Goal: Navigation & Orientation: Find specific page/section

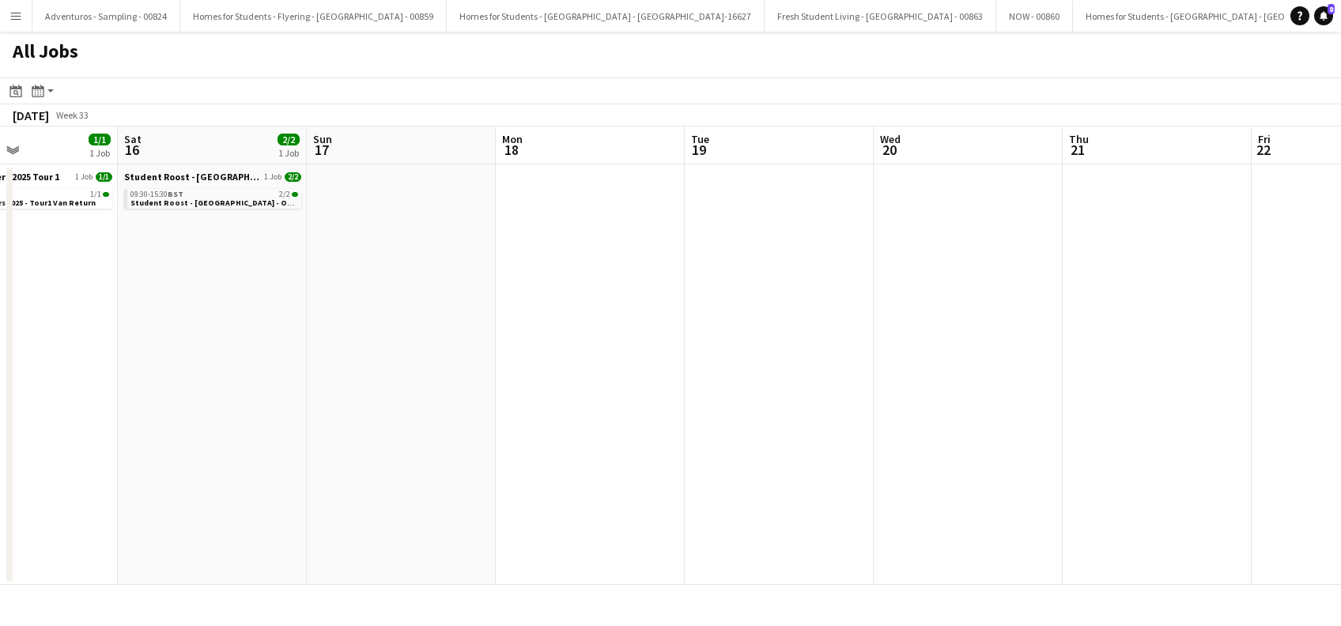
drag, startPoint x: 975, startPoint y: 434, endPoint x: 526, endPoint y: 479, distance: 451.3
click at [526, 479] on app-calendar-viewport "Wed 13 3/3 1 Job Thu 14 3/3 1 Job Fri 15 1/1 1 Job Sat 16 2/2 1 Job Sun 17 Mon …" at bounding box center [670, 355] width 1341 height 458
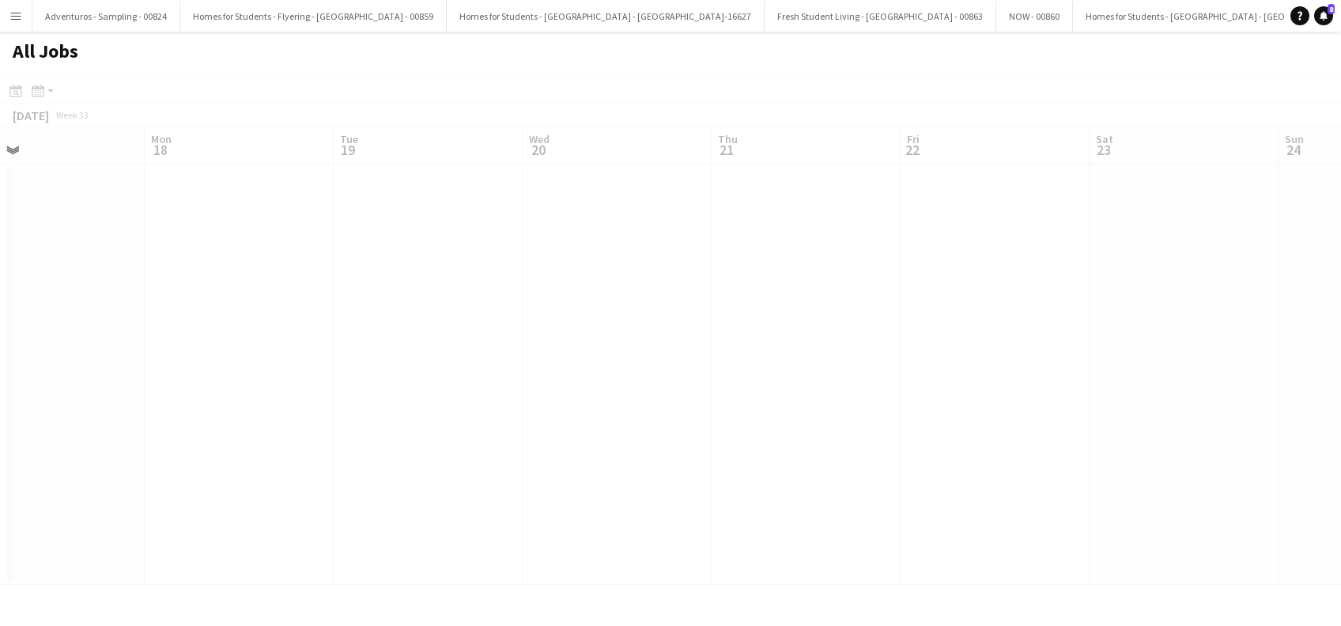
drag, startPoint x: 1075, startPoint y: 474, endPoint x: 608, endPoint y: 473, distance: 467.2
click at [608, 473] on app-calendar-viewport "Fri 15 1/1 1 Job Sat 16 2/2 1 Job Sun 17 Mon 18 Tue 19 Wed 20 Thu 21 Fri 22 Sat…" at bounding box center [670, 355] width 1341 height 458
drag, startPoint x: 1240, startPoint y: 447, endPoint x: 795, endPoint y: 456, distance: 444.3
click at [795, 456] on app-calendar-viewport "Sun 17 Mon 18 Tue 19 Wed 20 Thu 21 Fri 22 Sat 23 Sun 24 Mon 25 Tue 26 Wed 27 Th…" at bounding box center [670, 355] width 1341 height 458
drag, startPoint x: 1245, startPoint y: 468, endPoint x: 1112, endPoint y: 439, distance: 136.0
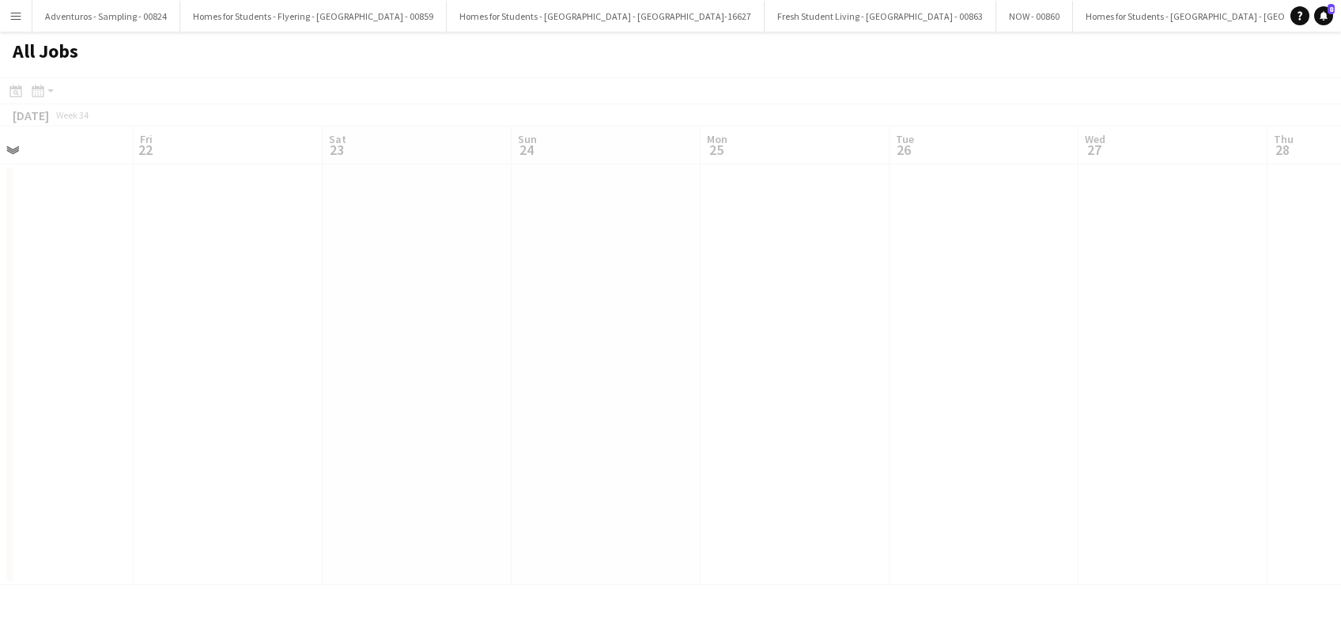
click at [846, 467] on app-all-jobs "All Jobs Date picker [DATE] [DATE] [DATE] M [DATE] T [DATE] W [DATE] T [DATE] F…" at bounding box center [670, 308] width 1341 height 553
drag, startPoint x: 1221, startPoint y: 455, endPoint x: 961, endPoint y: 453, distance: 260.1
click at [961, 453] on app-calendar-viewport "Thu 21 Fri 22 Sat 23 Sun 24 Mon 25 Tue 26 Wed 27 Thu 28 Fri 29 Sat 30 Sun 31 Mo…" at bounding box center [670, 355] width 1341 height 458
drag, startPoint x: 1326, startPoint y: 476, endPoint x: 988, endPoint y: 474, distance: 337.5
click at [988, 474] on app-calendar-viewport "Thu 21 Fri 22 Sat 23 Sun 24 Mon 25 Tue 26 Wed 27 Thu 28 Fri 29 Sat 30 Sun 31 Mo…" at bounding box center [670, 355] width 1341 height 458
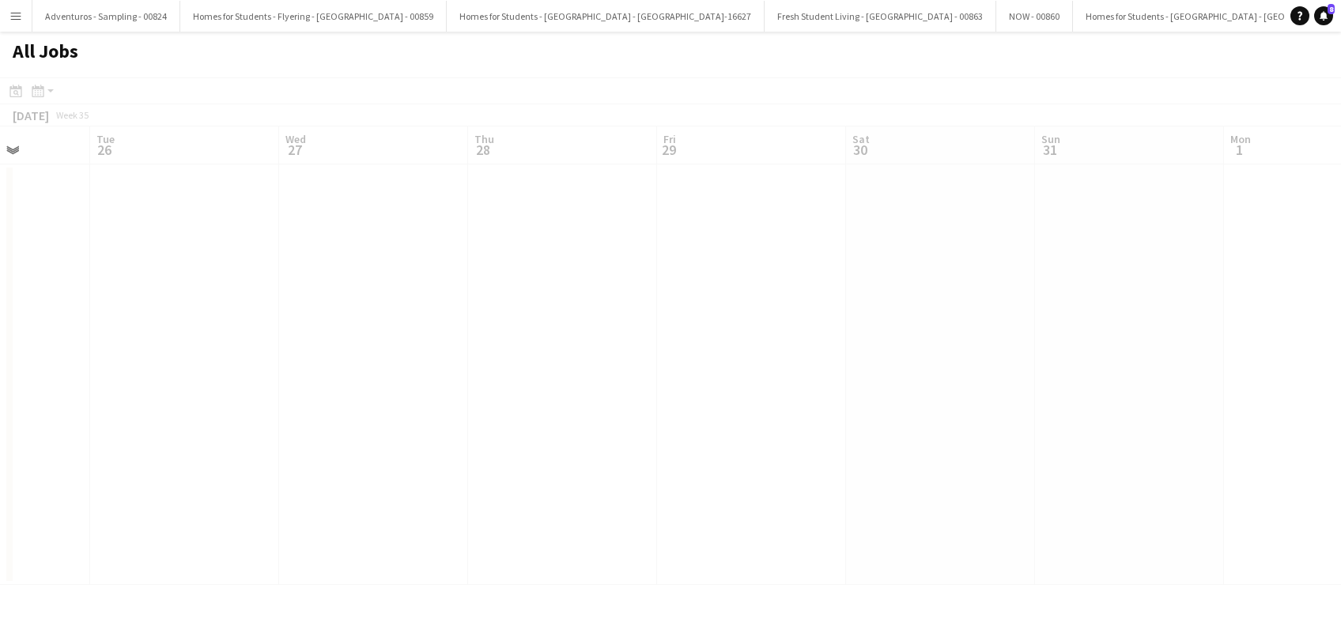
drag, startPoint x: 1322, startPoint y: 474, endPoint x: 1047, endPoint y: 455, distance: 275.0
click at [1047, 455] on app-calendar-viewport "Sat 23 Sun 24 Mon 25 Tue 26 Wed 27 Thu 28 Fri 29 Sat 30 Sun 31 Mon 1 Tue 2 1/1 …" at bounding box center [670, 355] width 1341 height 458
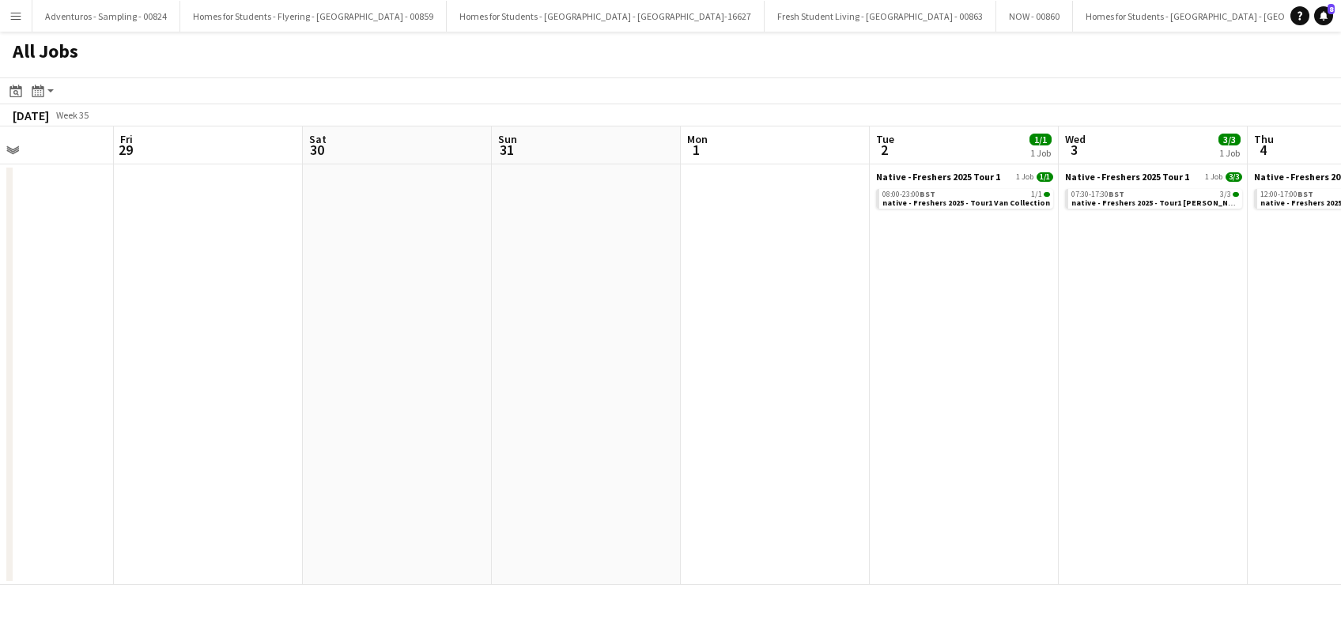
drag, startPoint x: 1107, startPoint y: 463, endPoint x: 756, endPoint y: 427, distance: 353.6
click at [756, 427] on app-calendar-viewport "Mon 25 Tue 26 Wed 27 Thu 28 Fri 29 Sat 30 Sun 31 Mon 1 Tue 2 1/1 1 Job Wed 3 3/…" at bounding box center [670, 355] width 1341 height 458
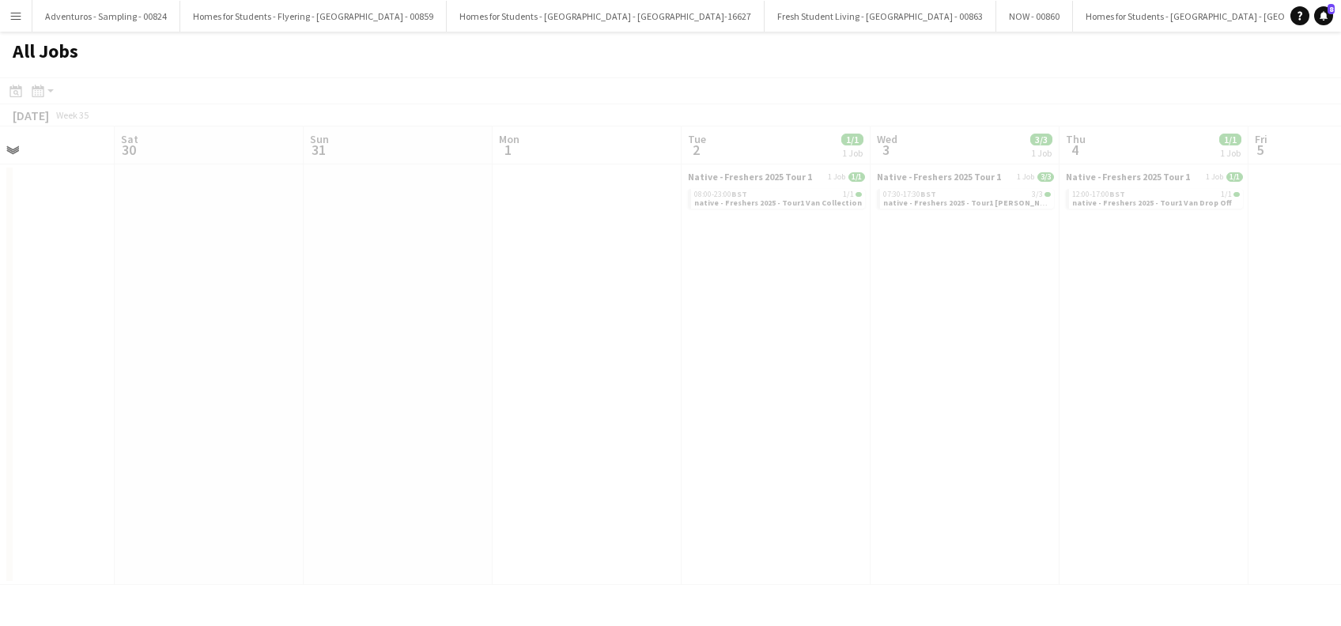
drag, startPoint x: 1045, startPoint y: 441, endPoint x: 700, endPoint y: 455, distance: 345.7
click at [700, 455] on app-all-jobs "All Jobs Date picker [DATE] [DATE] [DATE] M [DATE] T [DATE] W [DATE] T [DATE] F…" at bounding box center [670, 308] width 1341 height 553
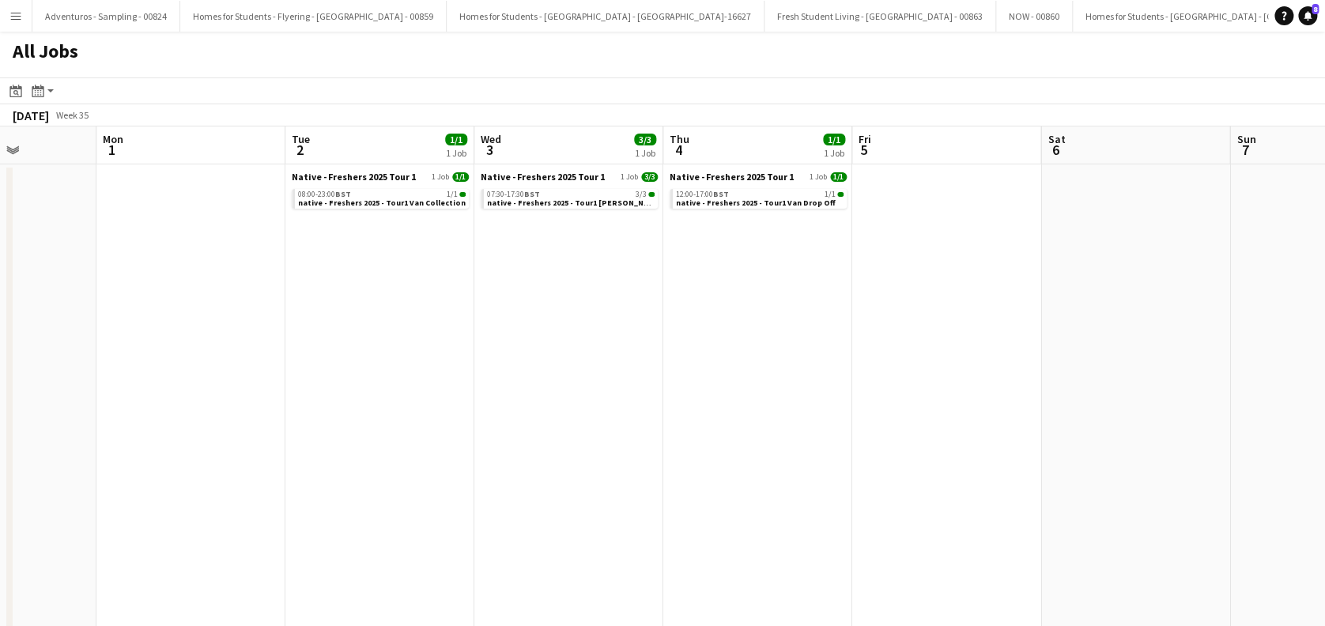
drag, startPoint x: 1121, startPoint y: 439, endPoint x: 724, endPoint y: 448, distance: 396.9
click at [724, 448] on app-calendar-viewport "Fri 29 Sat 30 Sun 31 Mon 1 Tue 2 1/1 1 Job Wed 3 3/3 1 Job Thu 4 1/1 1 Job Fri …" at bounding box center [662, 444] width 1325 height 636
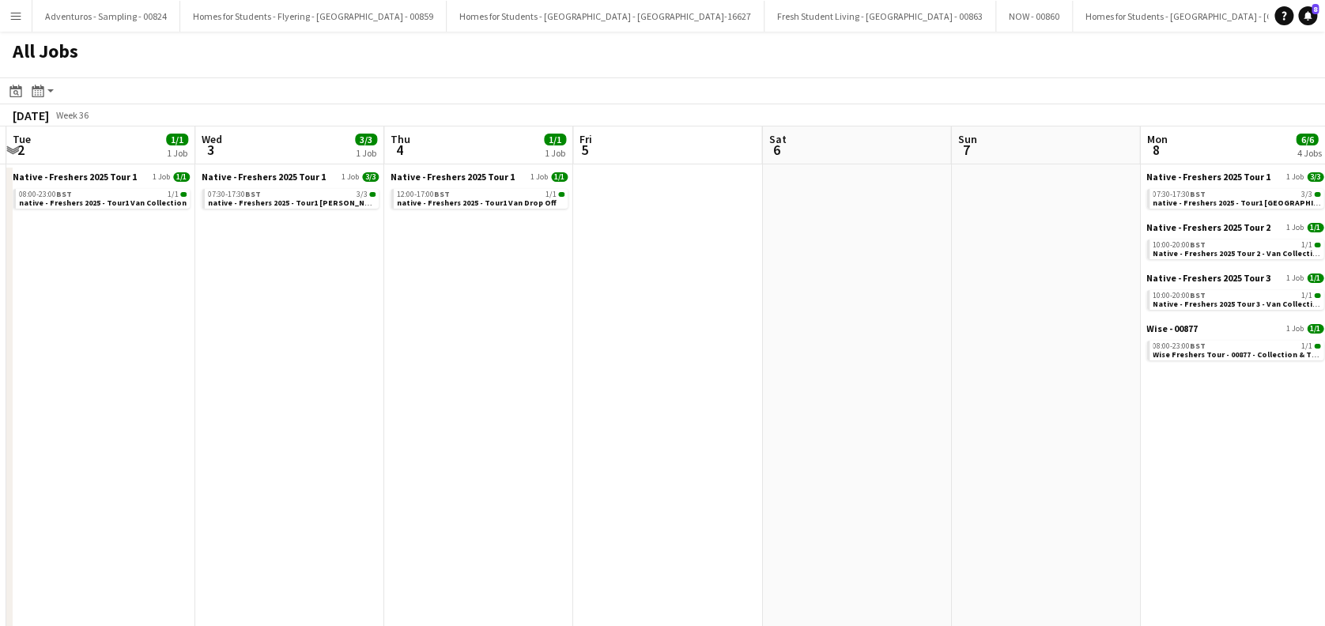
drag, startPoint x: 904, startPoint y: 440, endPoint x: 980, endPoint y: 434, distance: 76.1
click at [795, 449] on app-calendar-viewport "Fri 29 Sat 30 Sun 31 Mon 1 Tue 2 1/1 1 Job Wed 3 3/3 1 Job Thu 4 1/1 1 Job Fri …" at bounding box center [662, 444] width 1325 height 636
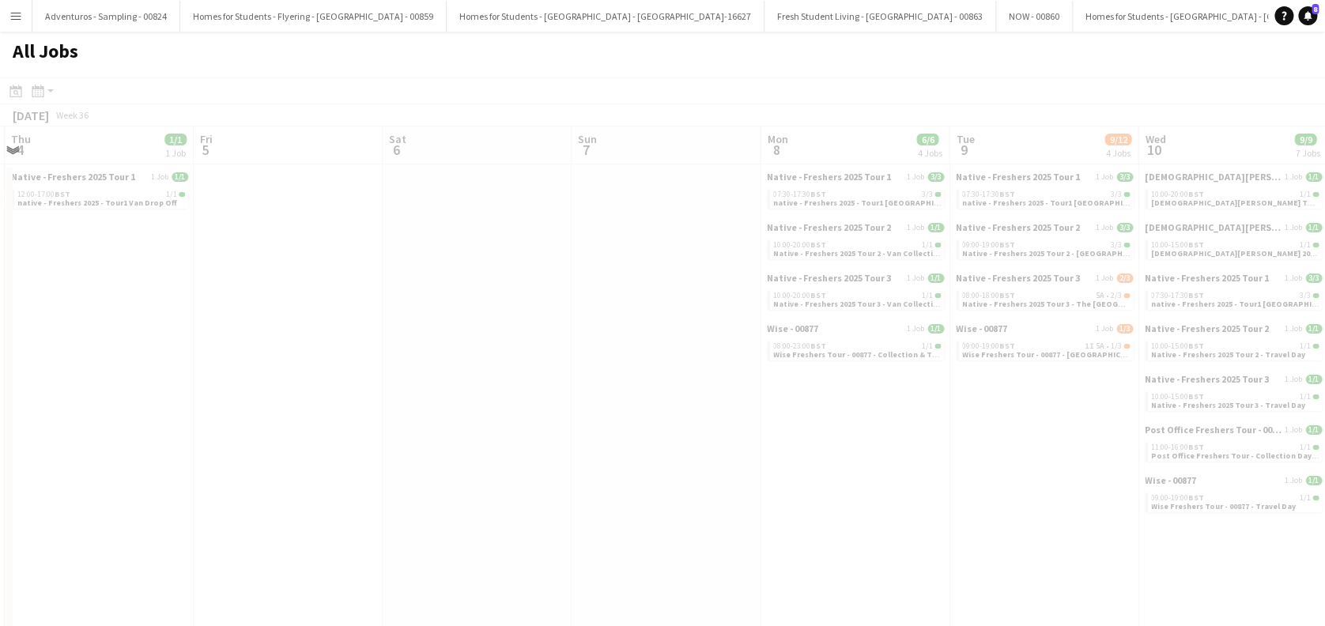
scroll to position [0, 488]
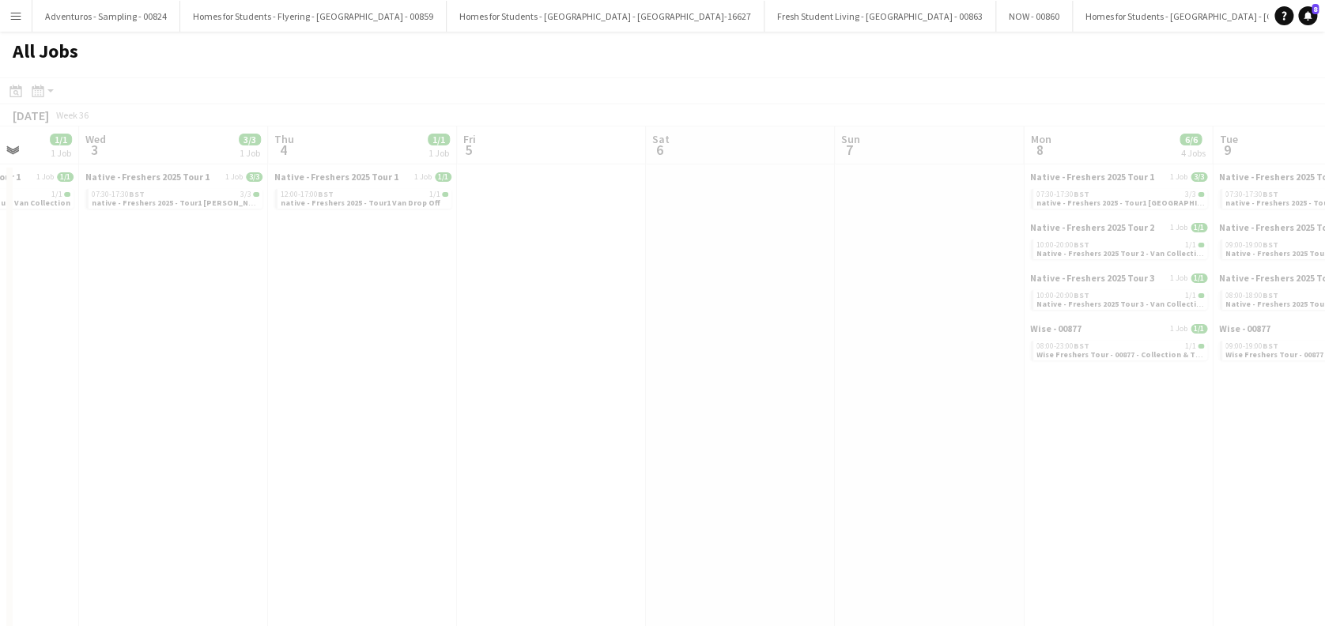
drag, startPoint x: 1197, startPoint y: 481, endPoint x: 912, endPoint y: 484, distance: 284.6
click at [856, 481] on app-all-jobs "All Jobs Date picker [DATE] [DATE] [DATE] M [DATE] T [DATE] W [DATE] T [DATE] F…" at bounding box center [662, 397] width 1325 height 730
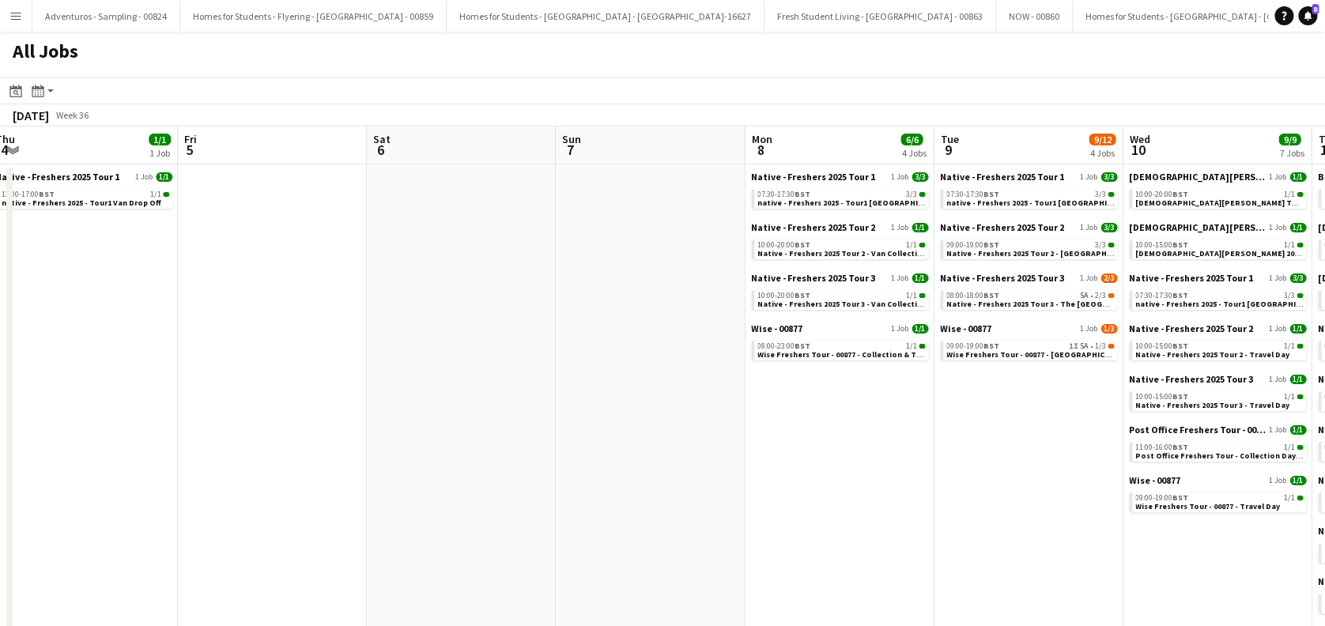
drag, startPoint x: 1145, startPoint y: 487, endPoint x: 866, endPoint y: 506, distance: 279.7
click at [866, 506] on app-calendar-viewport "Sun 31 Mon 1 Tue 2 1/1 1 Job Wed 3 3/3 1 Job Thu 4 1/1 1 Job Fri 5 Sat 6 Sun 7 …" at bounding box center [662, 605] width 1325 height 958
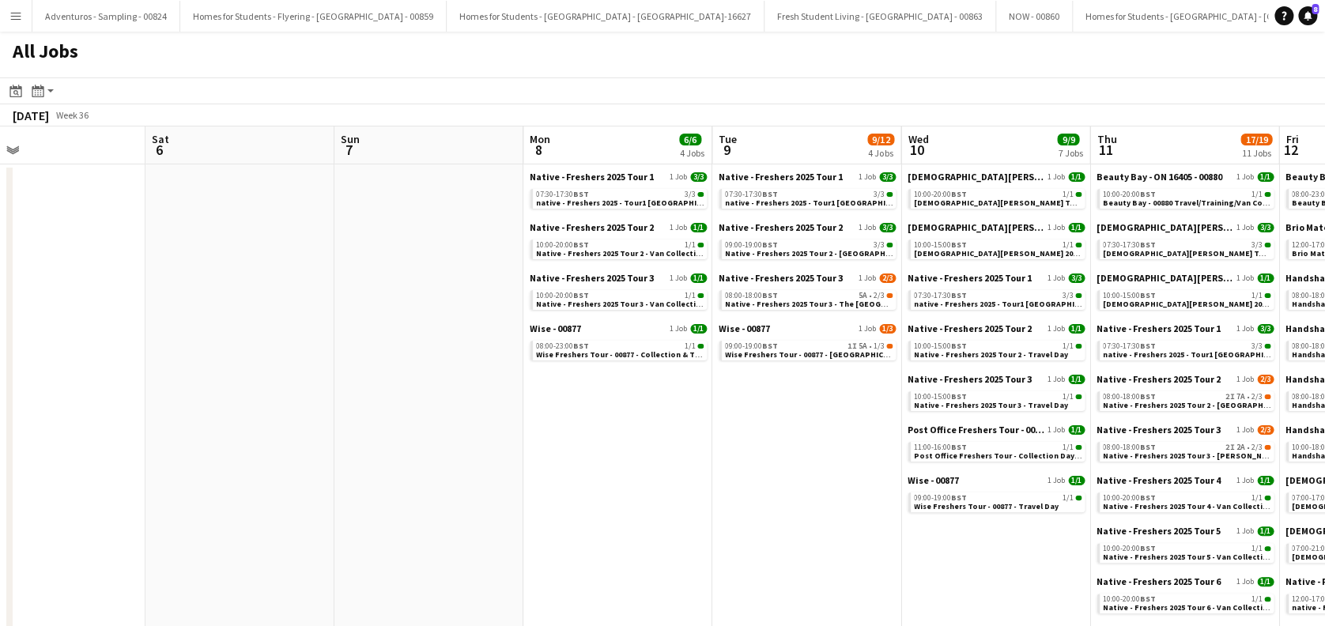
drag, startPoint x: 983, startPoint y: 481, endPoint x: 763, endPoint y: 489, distance: 220.7
click at [763, 489] on app-calendar-viewport "Tue 2 1/1 1 Job Wed 3 3/3 1 Job Thu 4 1/1 1 Job Fri 5 Sat 6 Sun 7 Mon 8 6/6 4 J…" at bounding box center [662, 605] width 1325 height 958
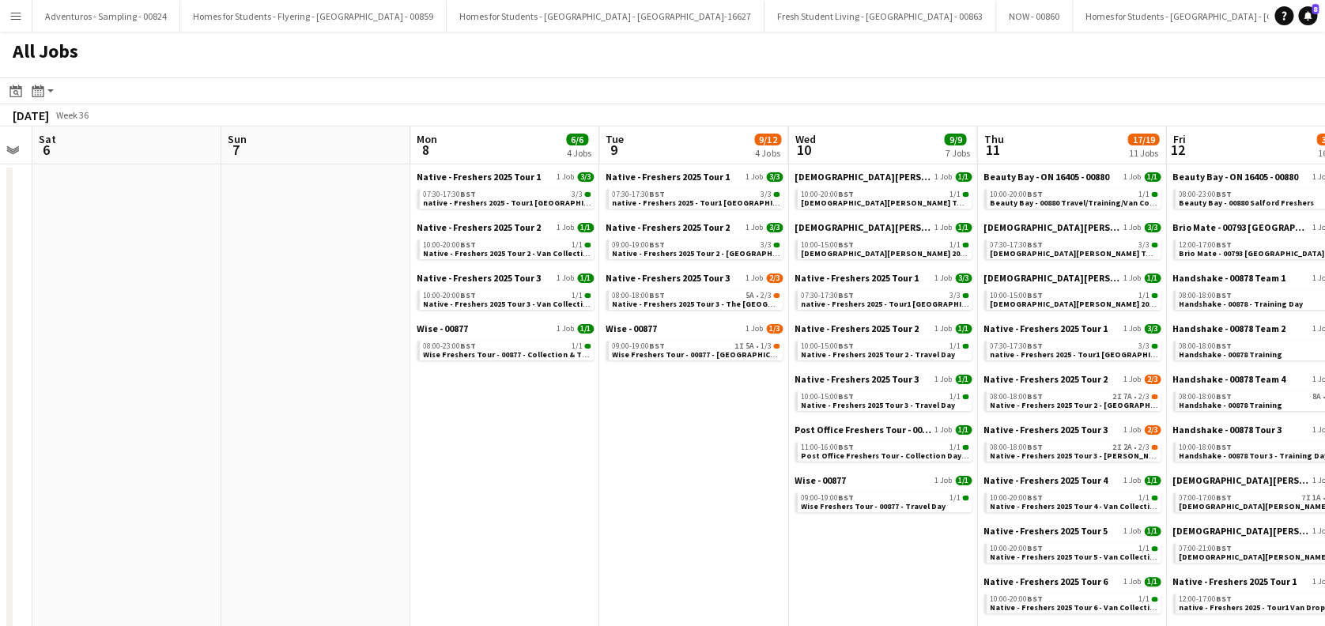
scroll to position [0, 431]
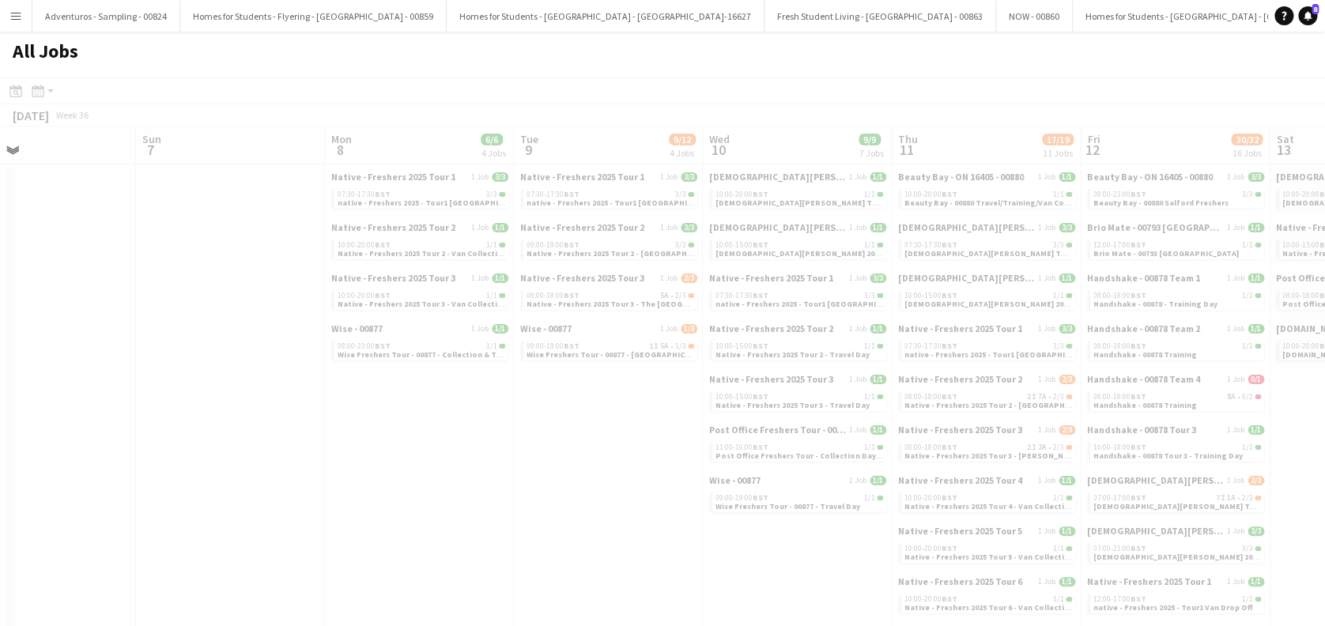
drag, startPoint x: 1085, startPoint y: 478, endPoint x: 803, endPoint y: 489, distance: 282.4
click at [803, 489] on app-all-jobs "All Jobs Date picker [DATE] [DATE] [DATE] M [DATE] T [DATE] W [DATE] T [DATE] F…" at bounding box center [662, 558] width 1325 height 1053
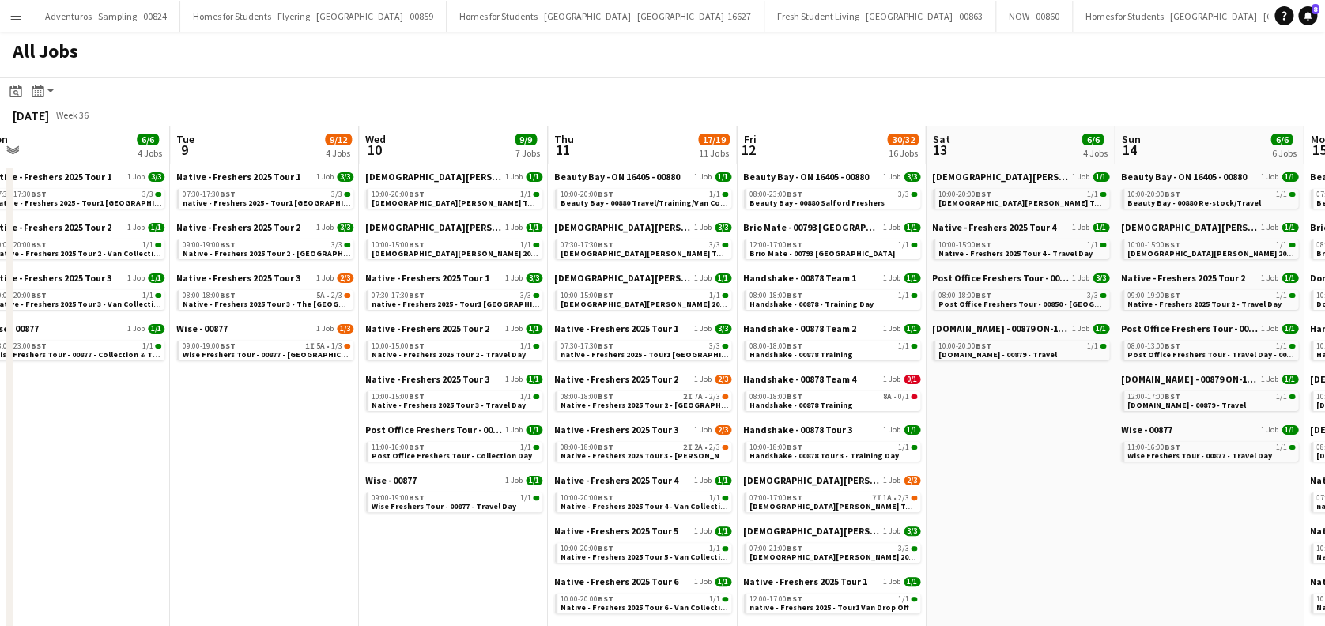
drag, startPoint x: 812, startPoint y: 545, endPoint x: 468, endPoint y: 546, distance: 343.9
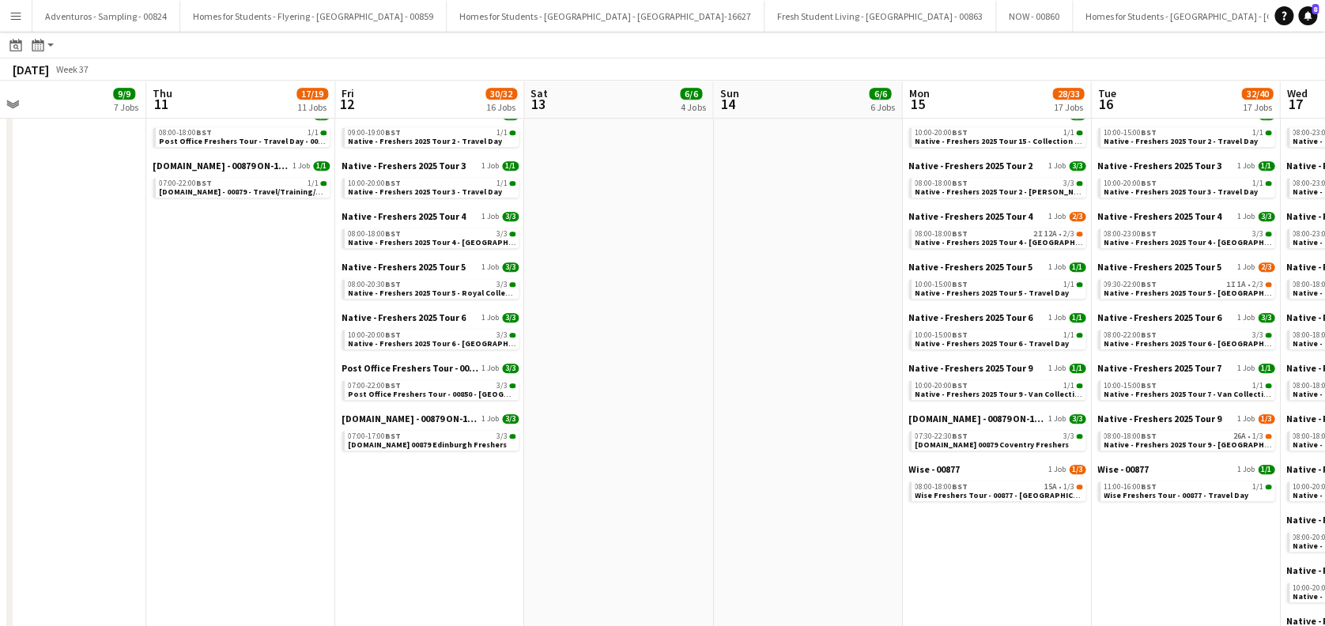
scroll to position [0, 425]
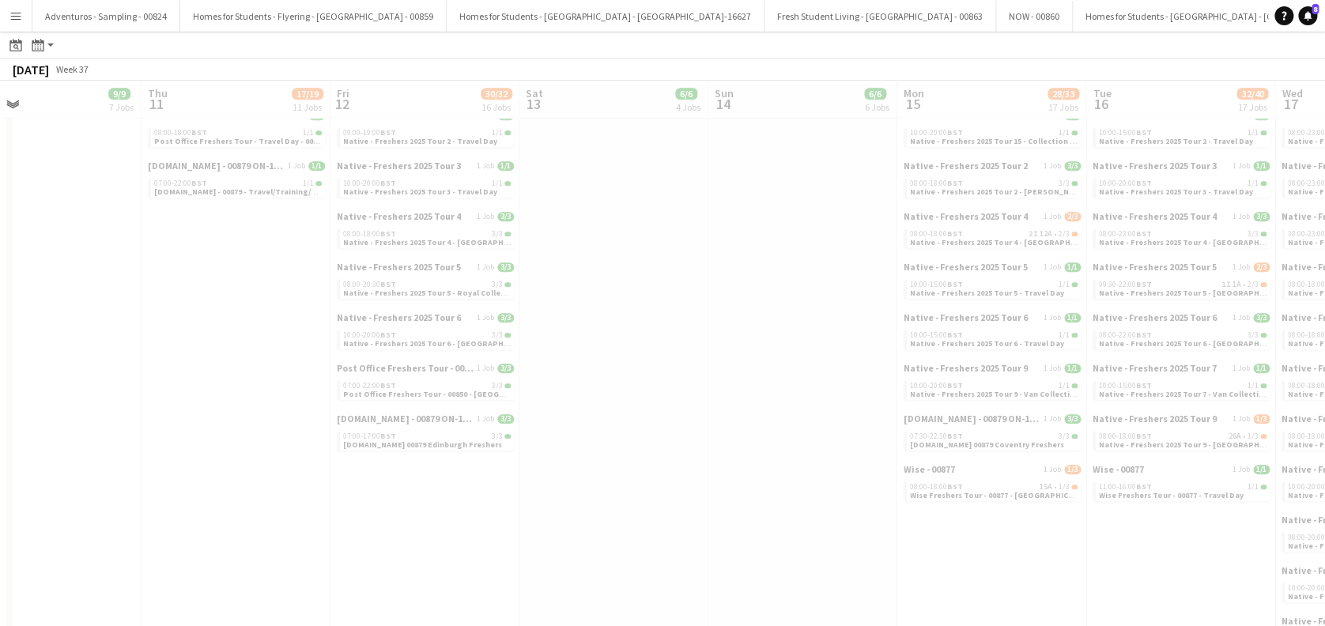
drag, startPoint x: 1108, startPoint y: 353, endPoint x: 681, endPoint y: 408, distance: 431.1
click at [681, 408] on app-all-jobs "All Jobs Date picker [DATE] [DATE] [DATE] M [DATE] T [DATE] W [DATE] T [DATE] F…" at bounding box center [662, 203] width 1325 height 1374
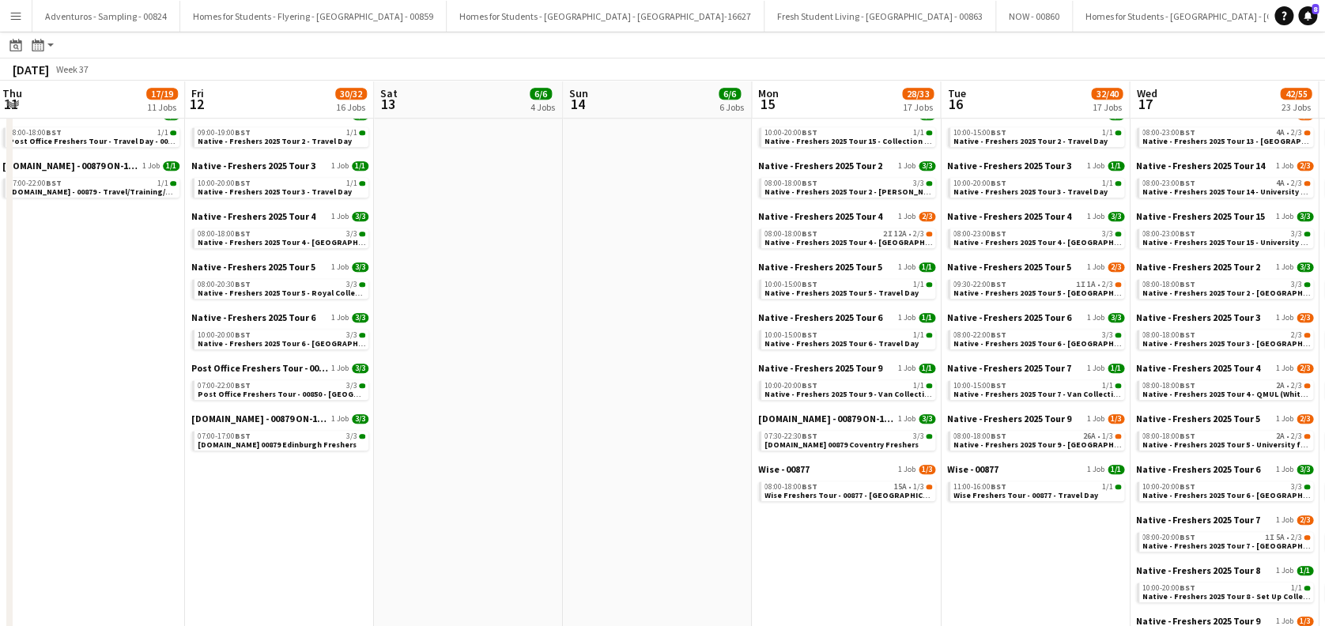
scroll to position [0, 661]
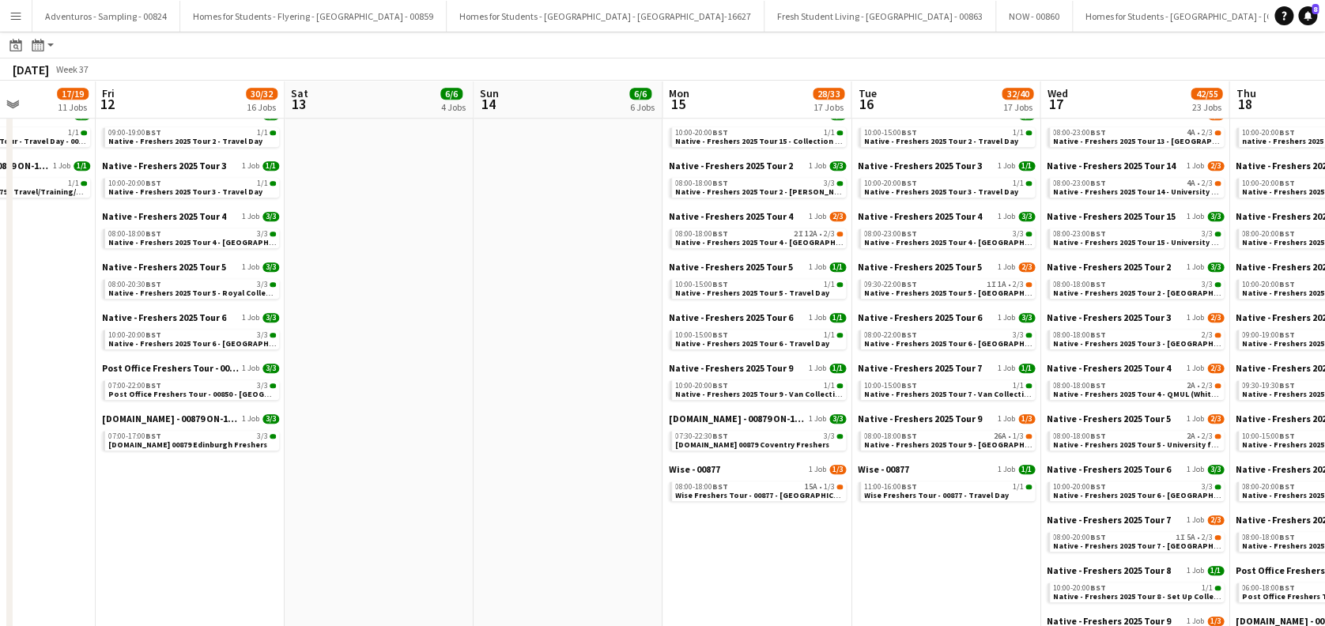
drag, startPoint x: 721, startPoint y: 430, endPoint x: 485, endPoint y: 422, distance: 235.7
click at [485, 422] on app-calendar-viewport "Mon 8 6/6 4 Jobs Tue 9 9/12 4 Jobs Wed 10 9/9 7 Jobs Thu 11 17/19 11 Jobs Fri 1…" at bounding box center [662, 226] width 1325 height 1328
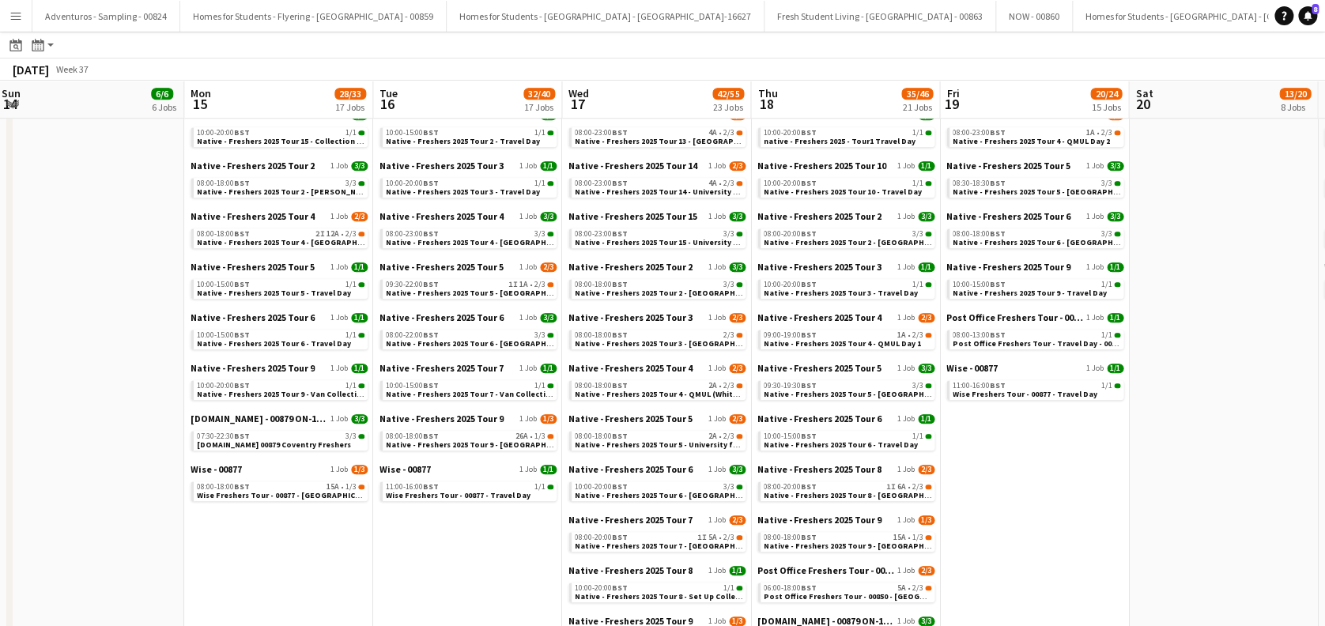
scroll to position [0, 535]
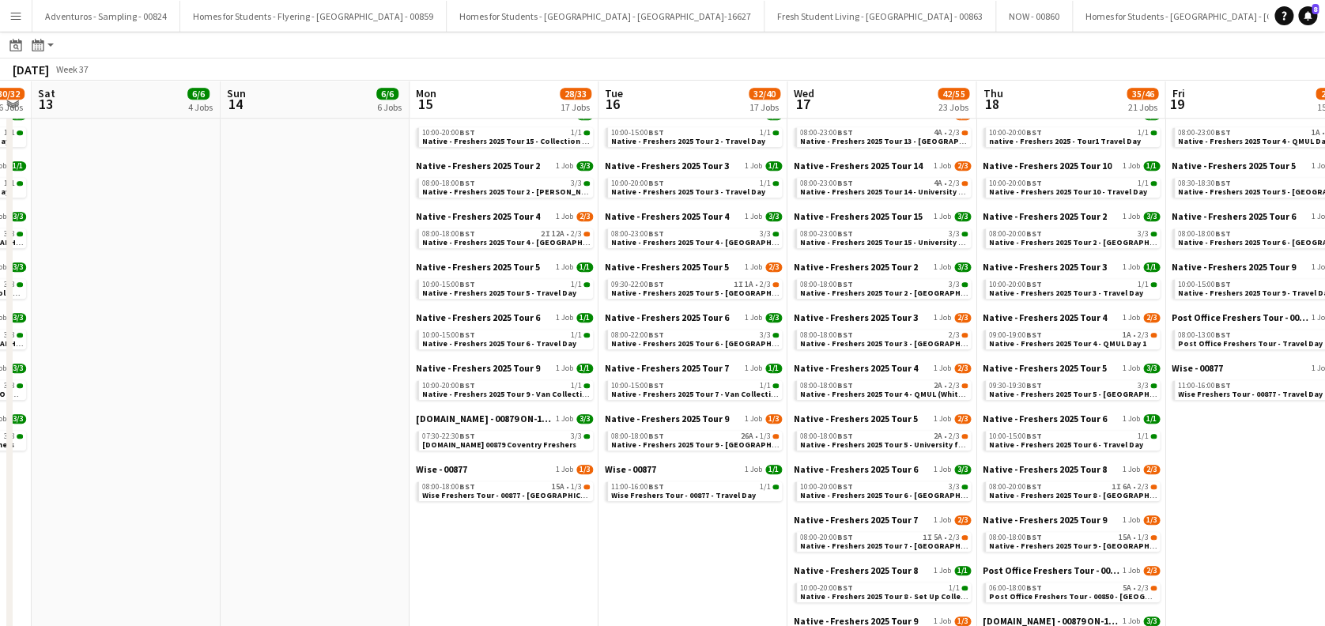
drag, startPoint x: 960, startPoint y: 547, endPoint x: 708, endPoint y: 550, distance: 252.2
click at [708, 550] on app-calendar-viewport "Wed 10 9/9 7 Jobs Thu 11 17/19 11 Jobs Fri 12 30/32 16 Jobs Sat 13 6/6 4 Jobs S…" at bounding box center [662, 226] width 1325 height 1328
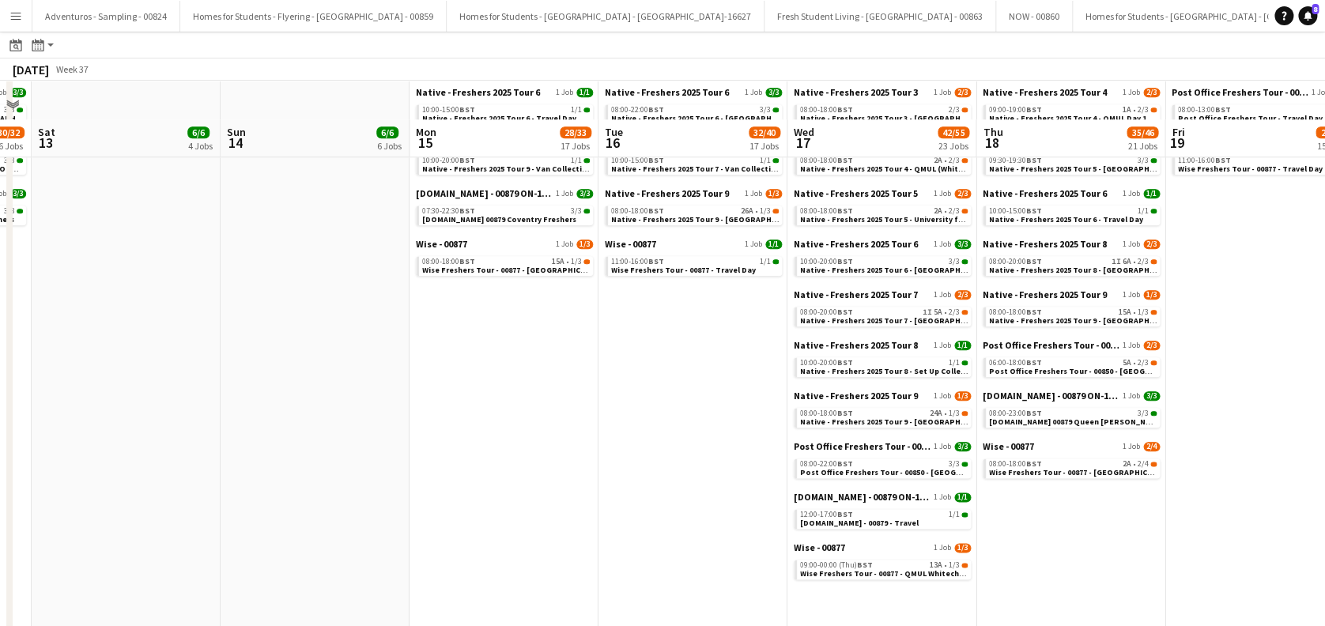
scroll to position [779, 0]
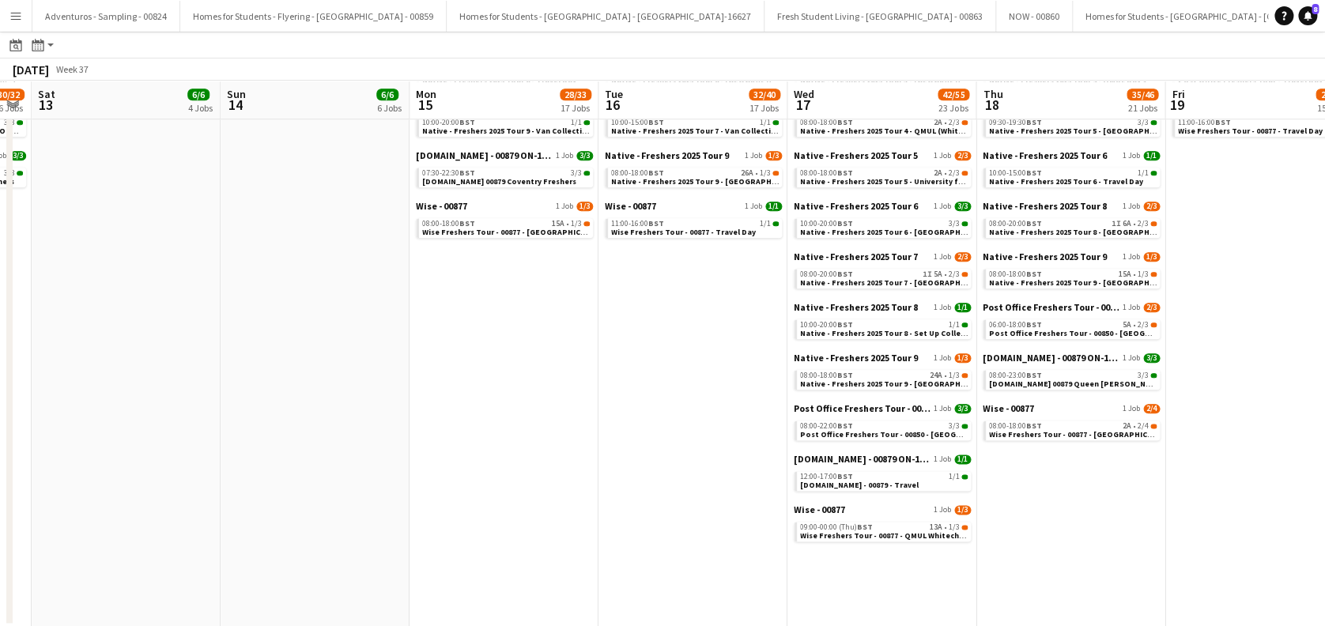
click at [901, 572] on app-date-cell "Beauty Bay - ON 16405 - 00880 1 Job [DATE] 10:00-20:00 BST 1/1 Beauty Bay - 008…" at bounding box center [881, 5] width 189 height 1243
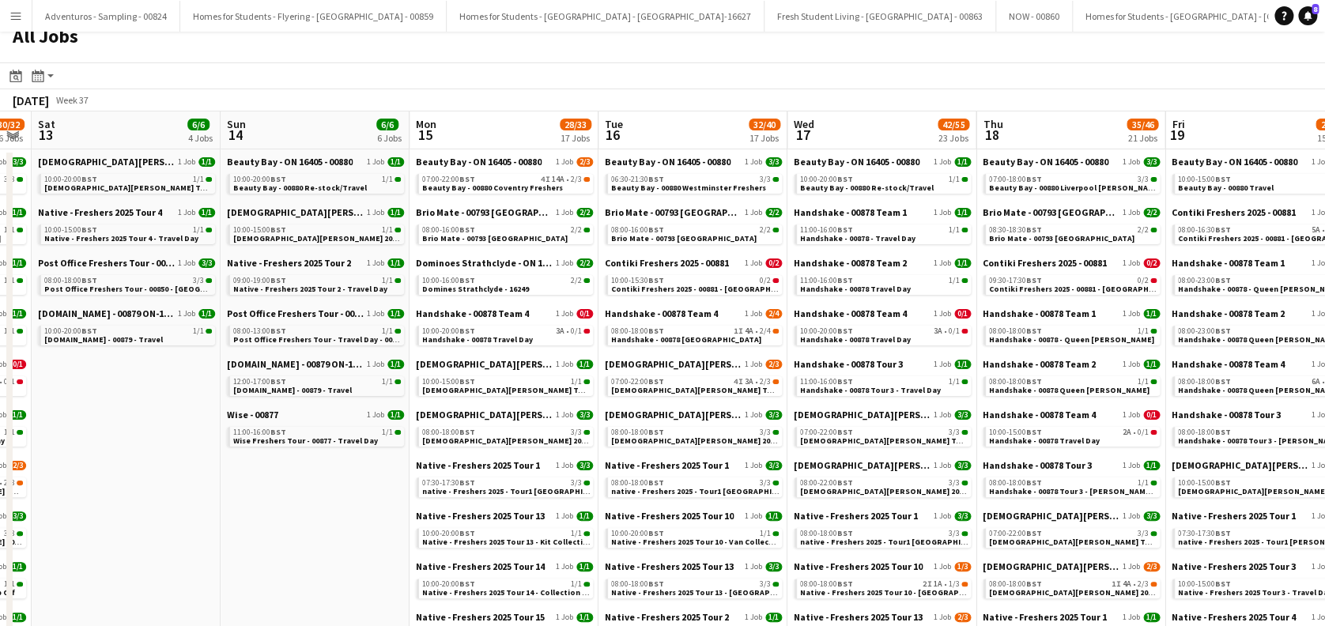
scroll to position [0, 0]
